Goal: Task Accomplishment & Management: Complete application form

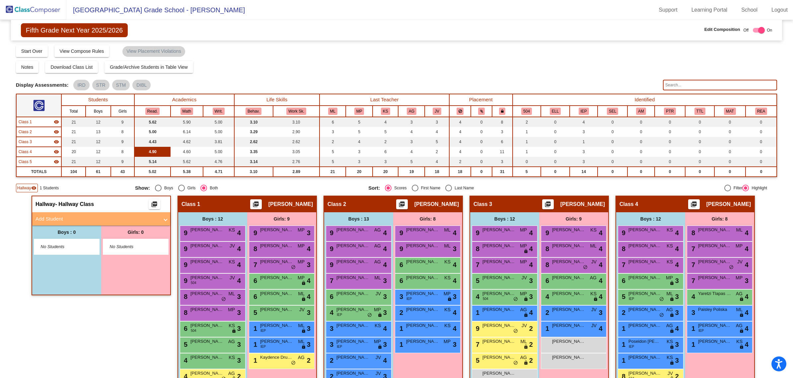
scroll to position [83, 0]
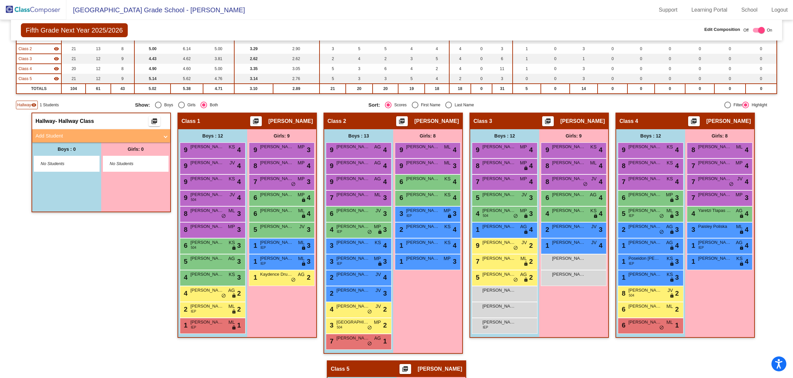
click at [55, 133] on mat-panel-title "Add Student" at bounding box center [97, 136] width 123 height 8
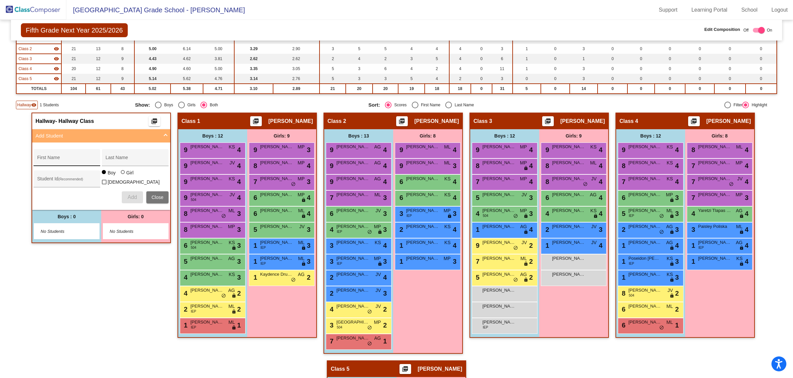
click at [64, 158] on input "First Name" at bounding box center [67, 159] width 60 height 5
type input "Wriglee"
type input "[PERSON_NAME]"
paste input "330000142"
type input "330000142"
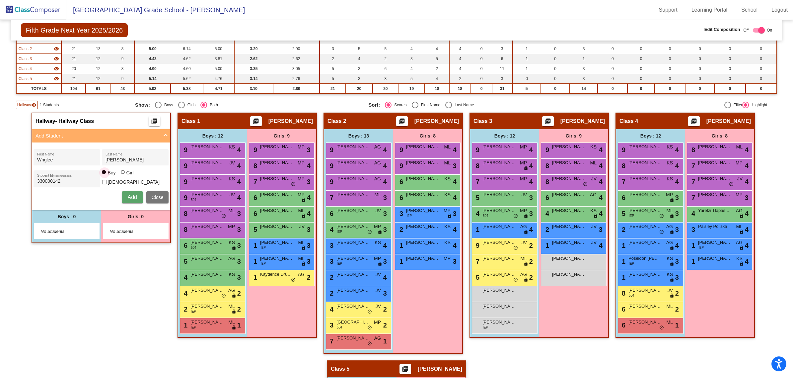
click at [121, 174] on div at bounding box center [123, 172] width 4 height 4
click at [123, 175] on input "Girl" at bounding box center [123, 175] width 0 height 0
radio input "true"
click at [128, 196] on span "Add" at bounding box center [131, 197] width 9 height 6
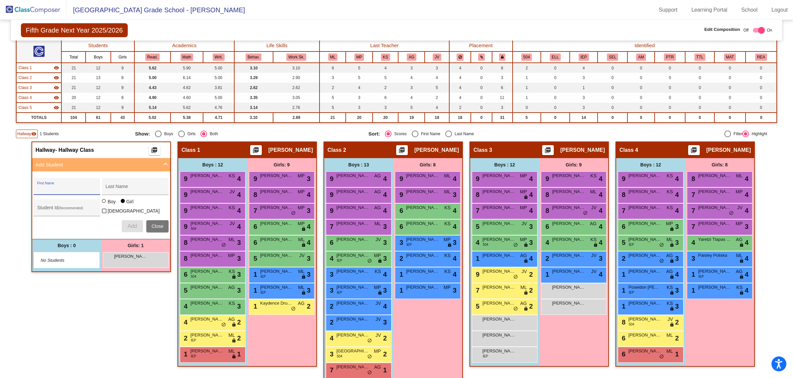
scroll to position [41, 0]
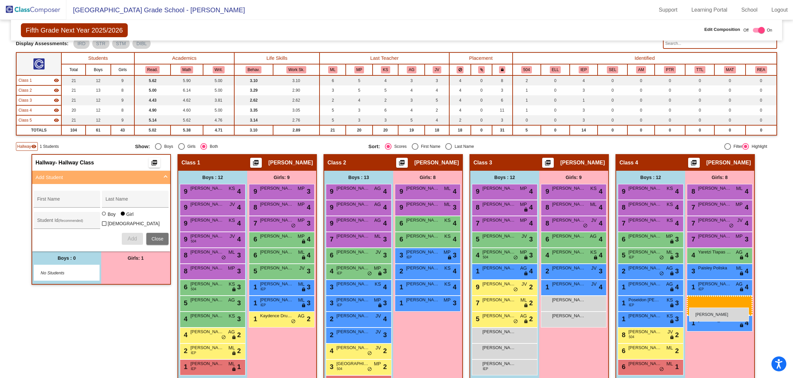
drag, startPoint x: 124, startPoint y: 274, endPoint x: 689, endPoint y: 307, distance: 566.6
